Goal: Transaction & Acquisition: Purchase product/service

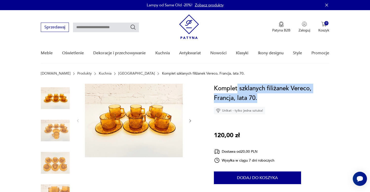
drag, startPoint x: 258, startPoint y: 97, endPoint x: 238, endPoint y: 88, distance: 21.7
click at [238, 88] on h1 "Komplet szklanych filiżanek Vereco, Francja, lata 70." at bounding box center [272, 93] width 116 height 19
click at [308, 114] on div "Komplet szklanych filiżanek Vereco, Francja, lata 70. Unikat - tylko jedna sztu…" at bounding box center [272, 99] width 116 height 31
